Goal: Communication & Community: Participate in discussion

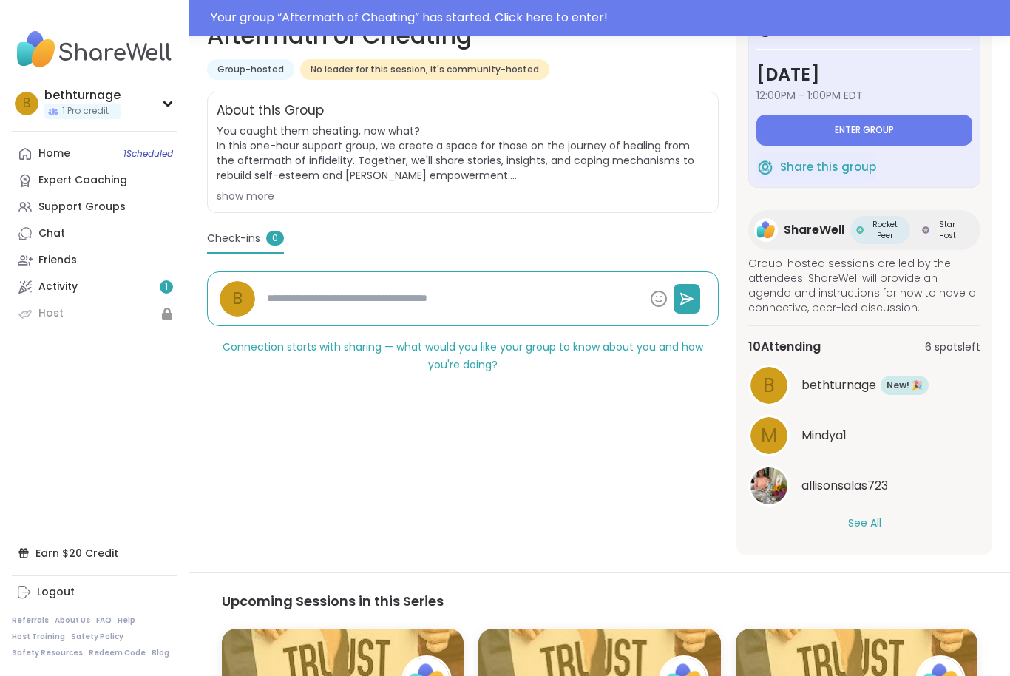
scroll to position [249, 0]
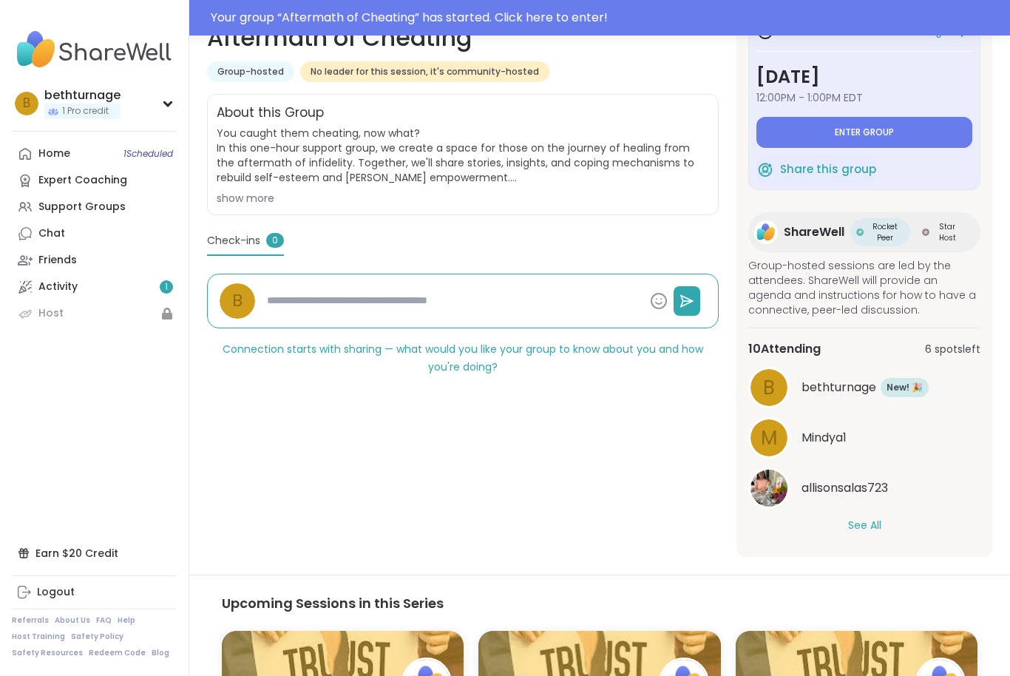
click at [868, 508] on div "allisonsalas723" at bounding box center [865, 487] width 232 height 41
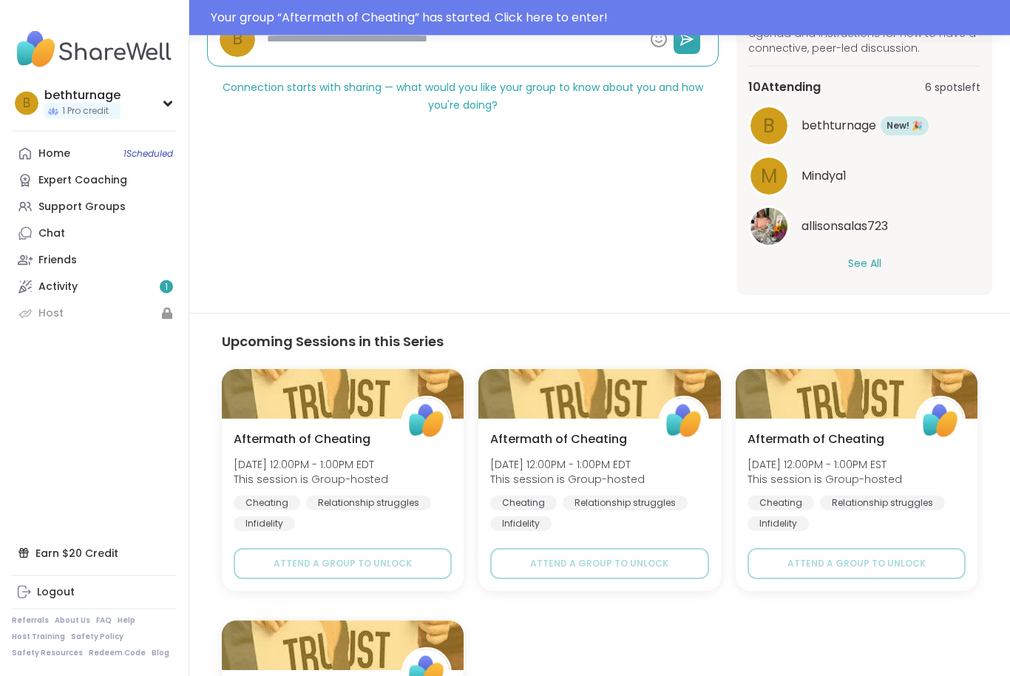
scroll to position [510, 0]
click at [348, 563] on span "Upgrade to register now" at bounding box center [343, 563] width 133 height 13
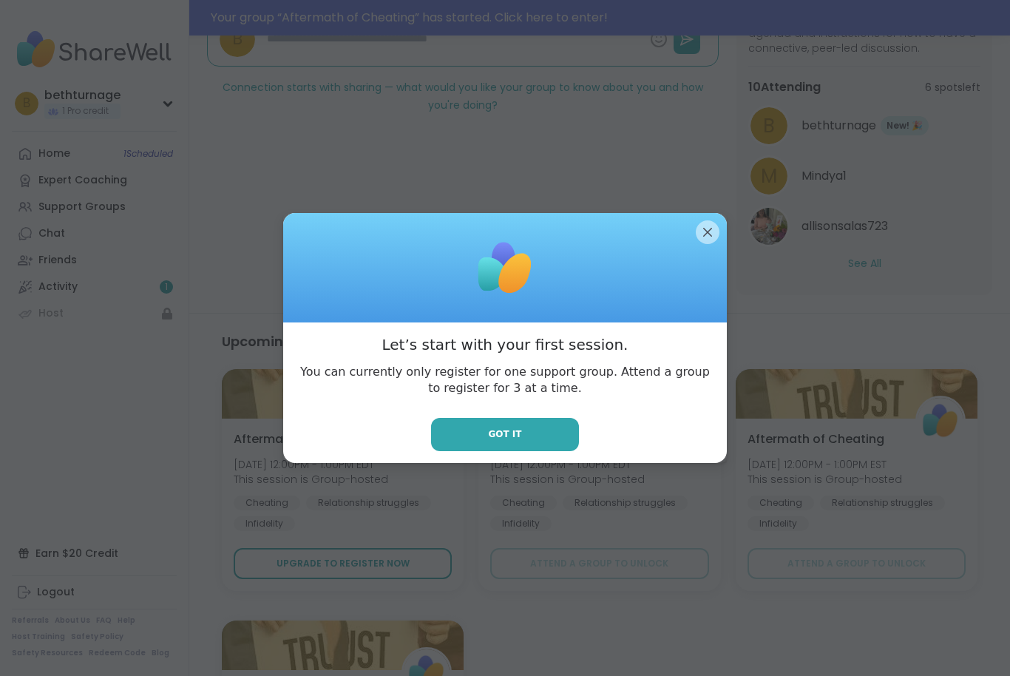
click at [515, 441] on span "Got it" at bounding box center [504, 434] width 33 height 13
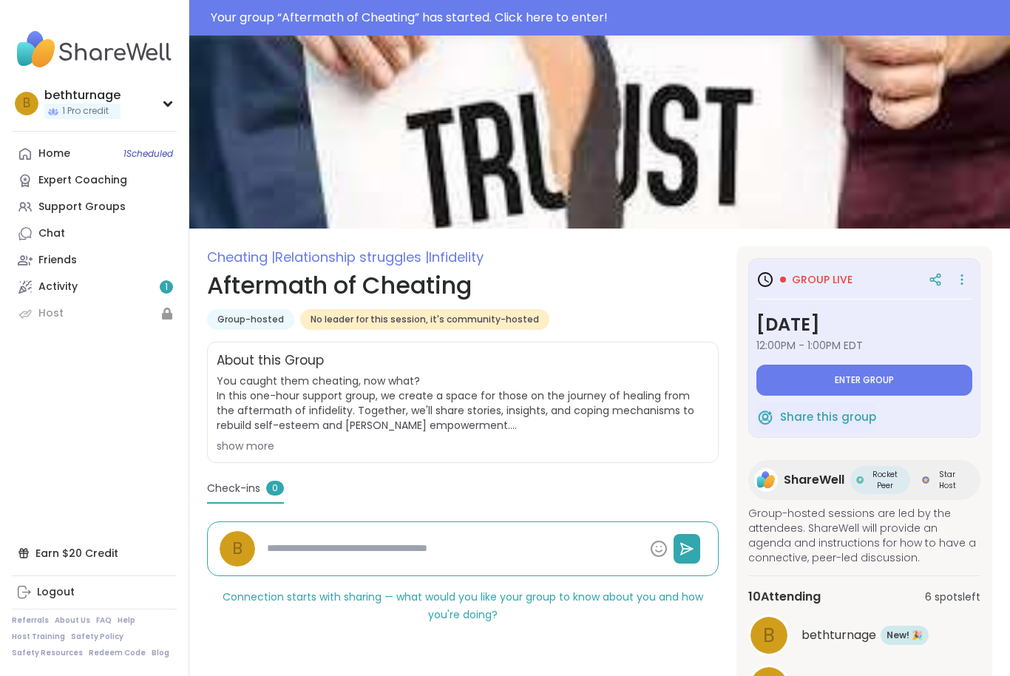
scroll to position [3, 0]
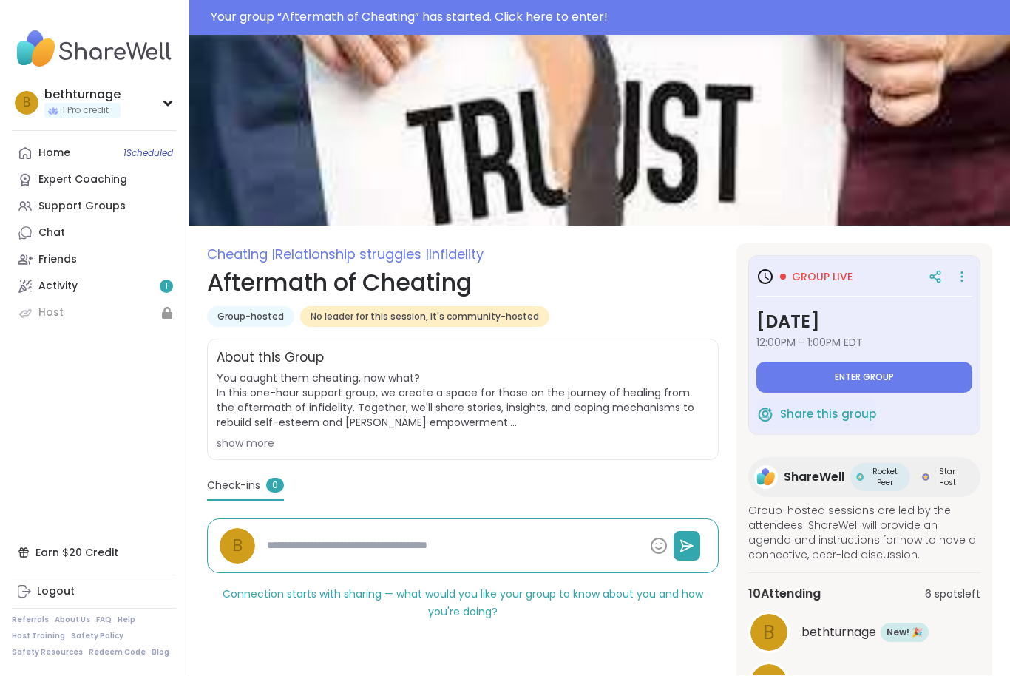
click at [843, 378] on span "Enter group" at bounding box center [864, 378] width 59 height 12
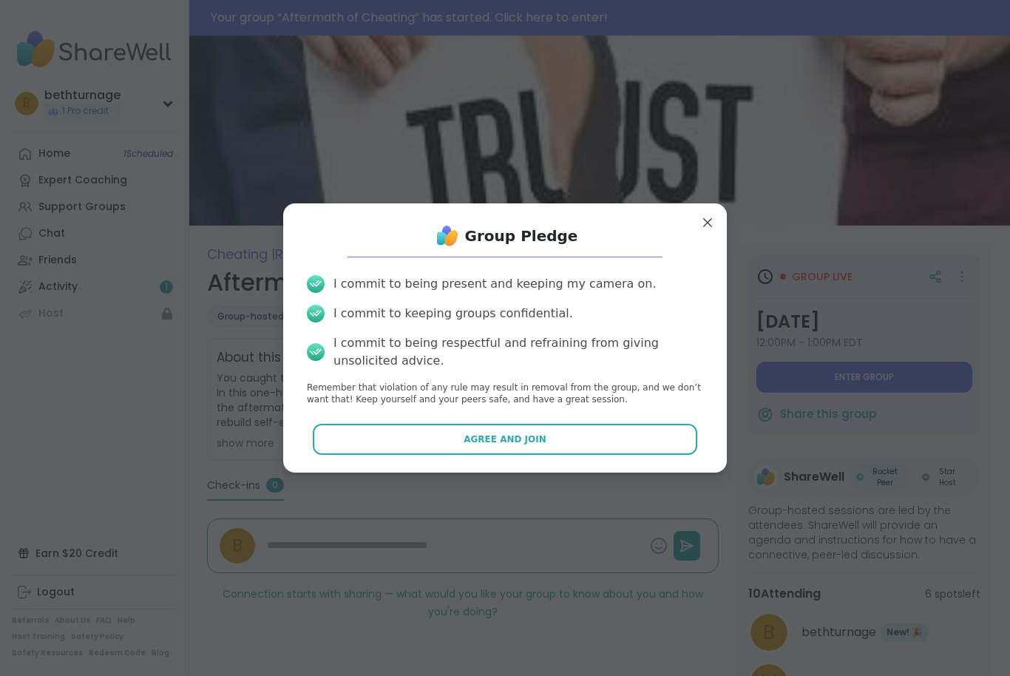
click at [520, 442] on span "Agree and Join" at bounding box center [505, 439] width 83 height 13
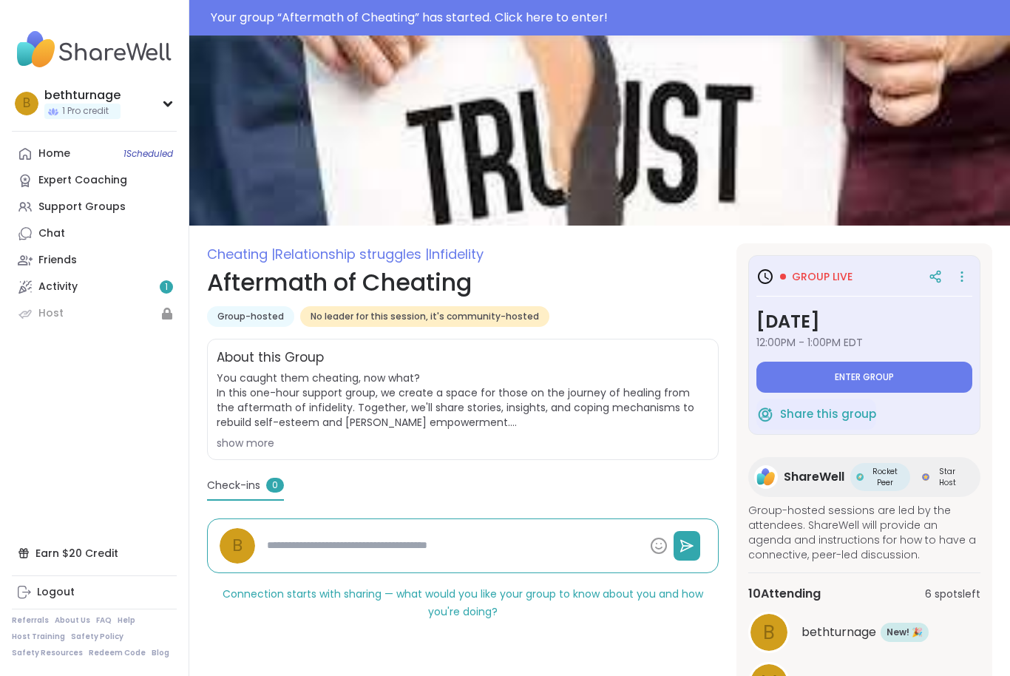
type textarea "*"
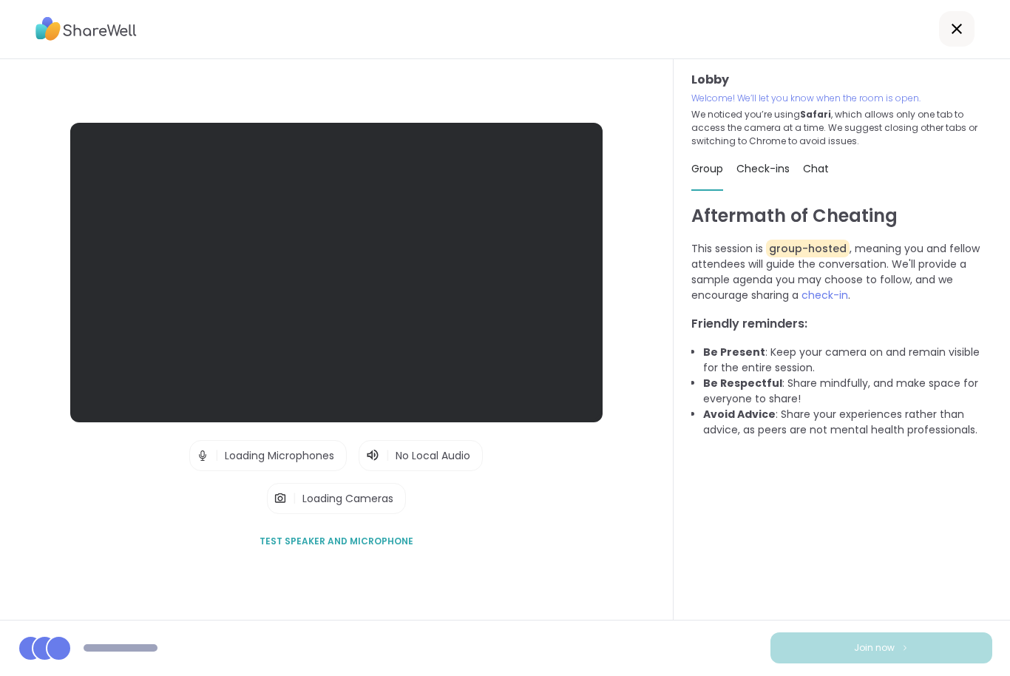
scroll to position [1, 0]
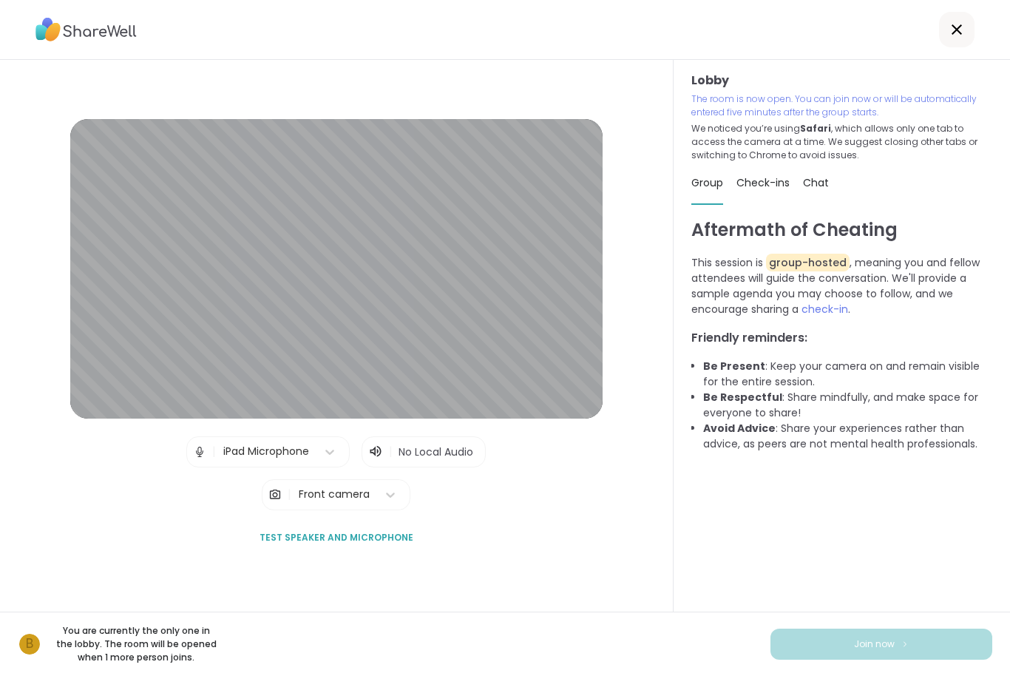
click at [294, 544] on span "Test speaker and microphone" at bounding box center [337, 537] width 154 height 13
click at [231, 519] on div "iPad Microphone" at bounding box center [279, 514] width 128 height 30
